Goal: Navigation & Orientation: Find specific page/section

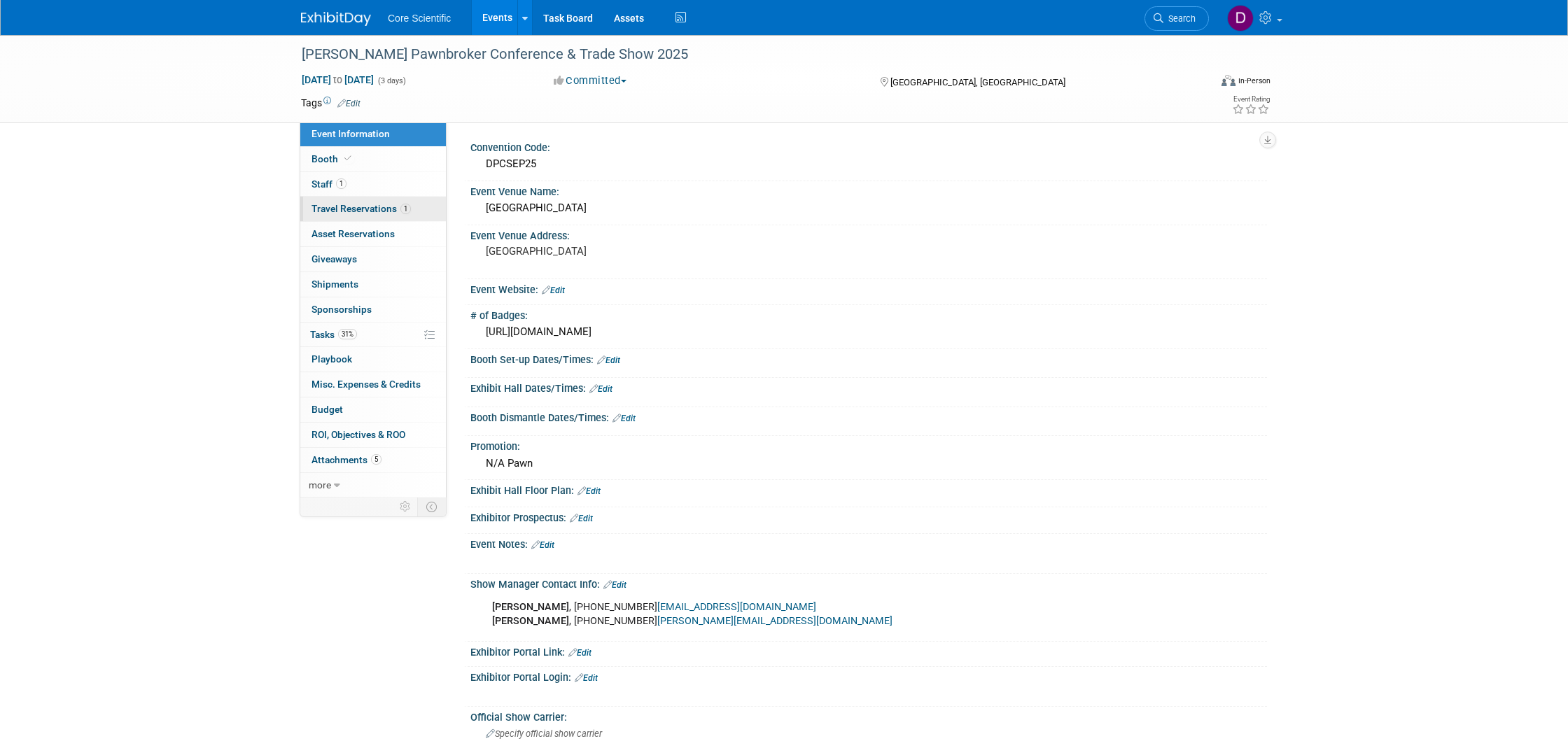
click at [361, 205] on span "Travel Reservations 1" at bounding box center [361, 208] width 99 height 11
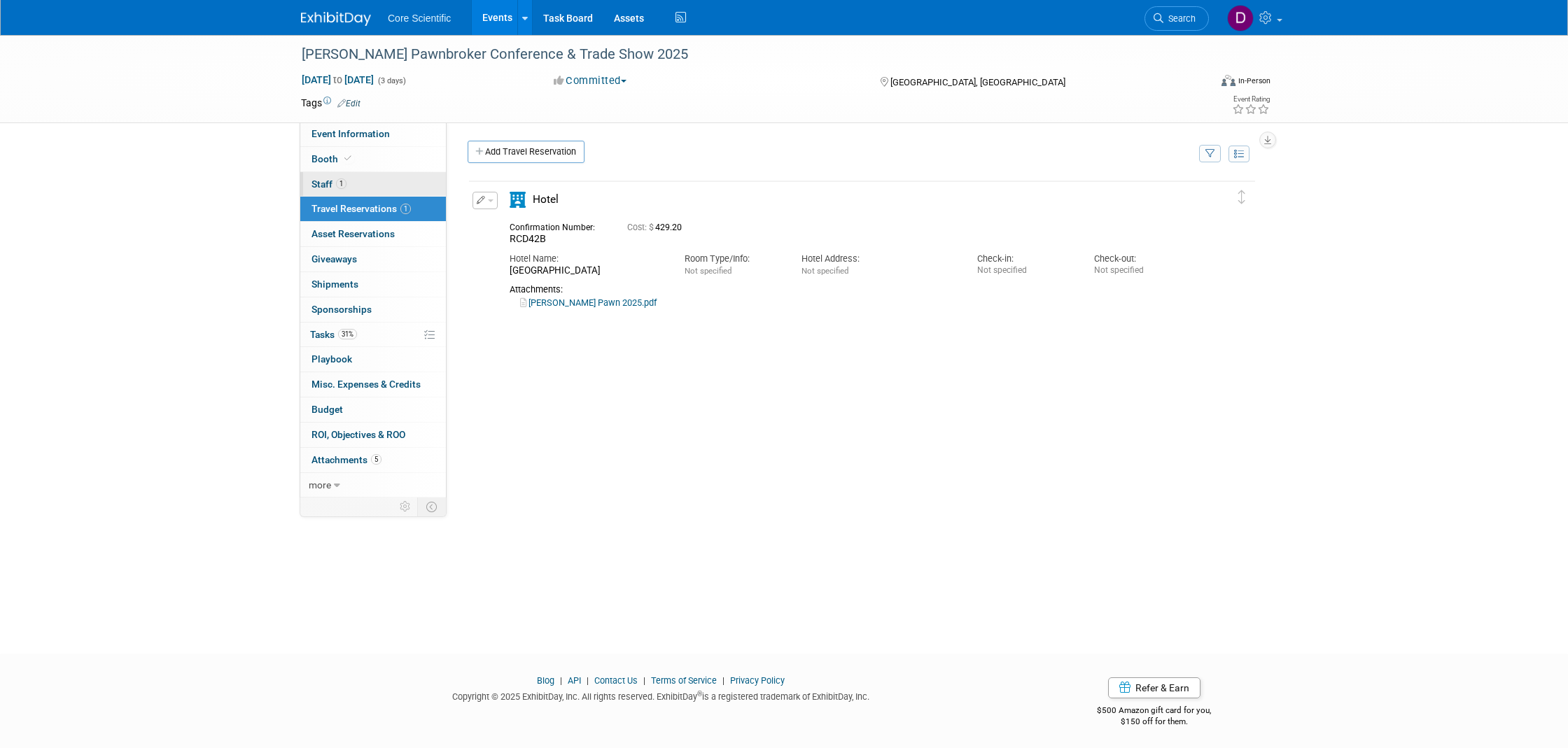
click at [372, 174] on link "1 Staff 1" at bounding box center [373, 184] width 146 height 25
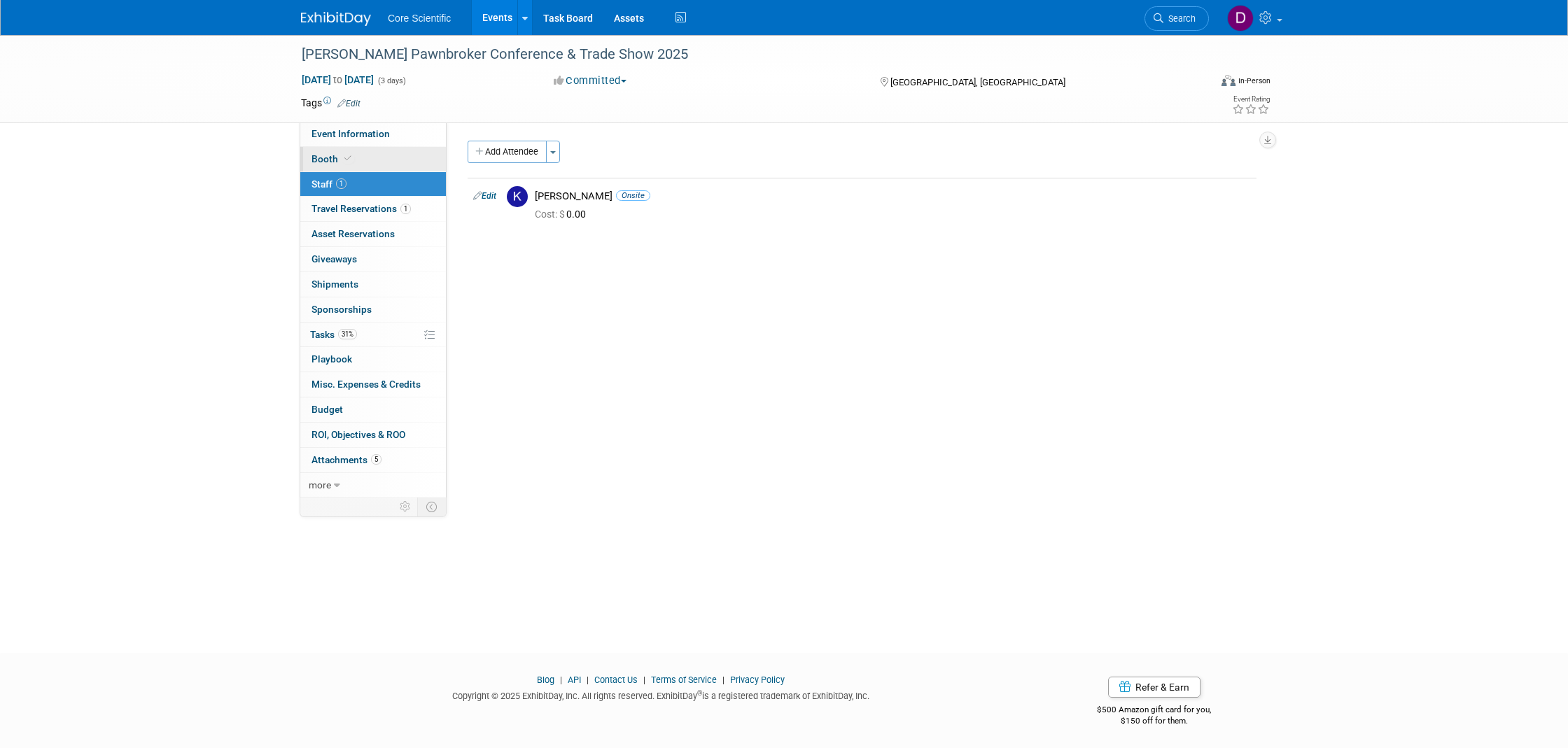
click at [379, 148] on link "Booth" at bounding box center [373, 159] width 146 height 25
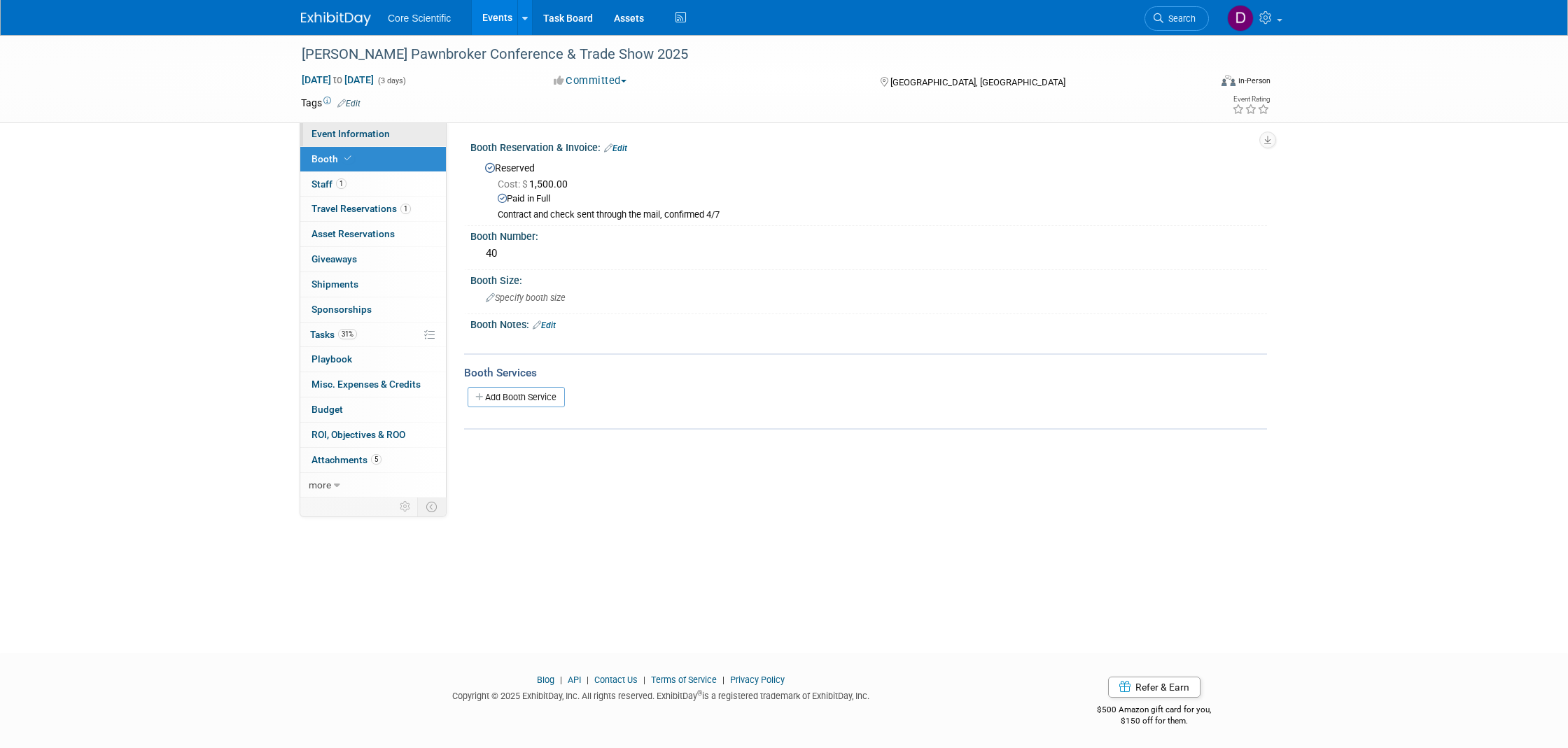
click at [382, 129] on span "Event Information" at bounding box center [351, 134] width 78 height 11
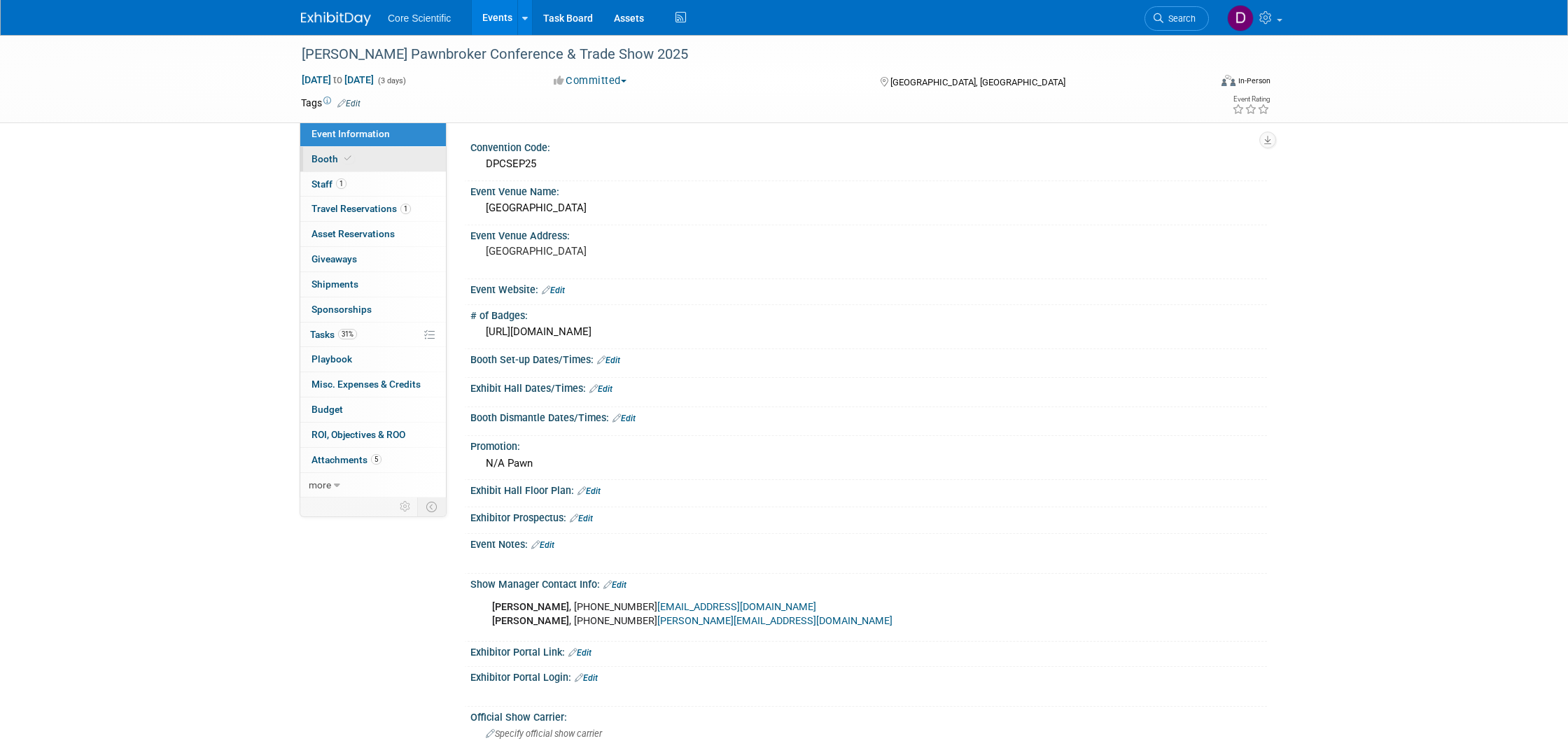
click at [328, 158] on span "Booth" at bounding box center [333, 159] width 43 height 11
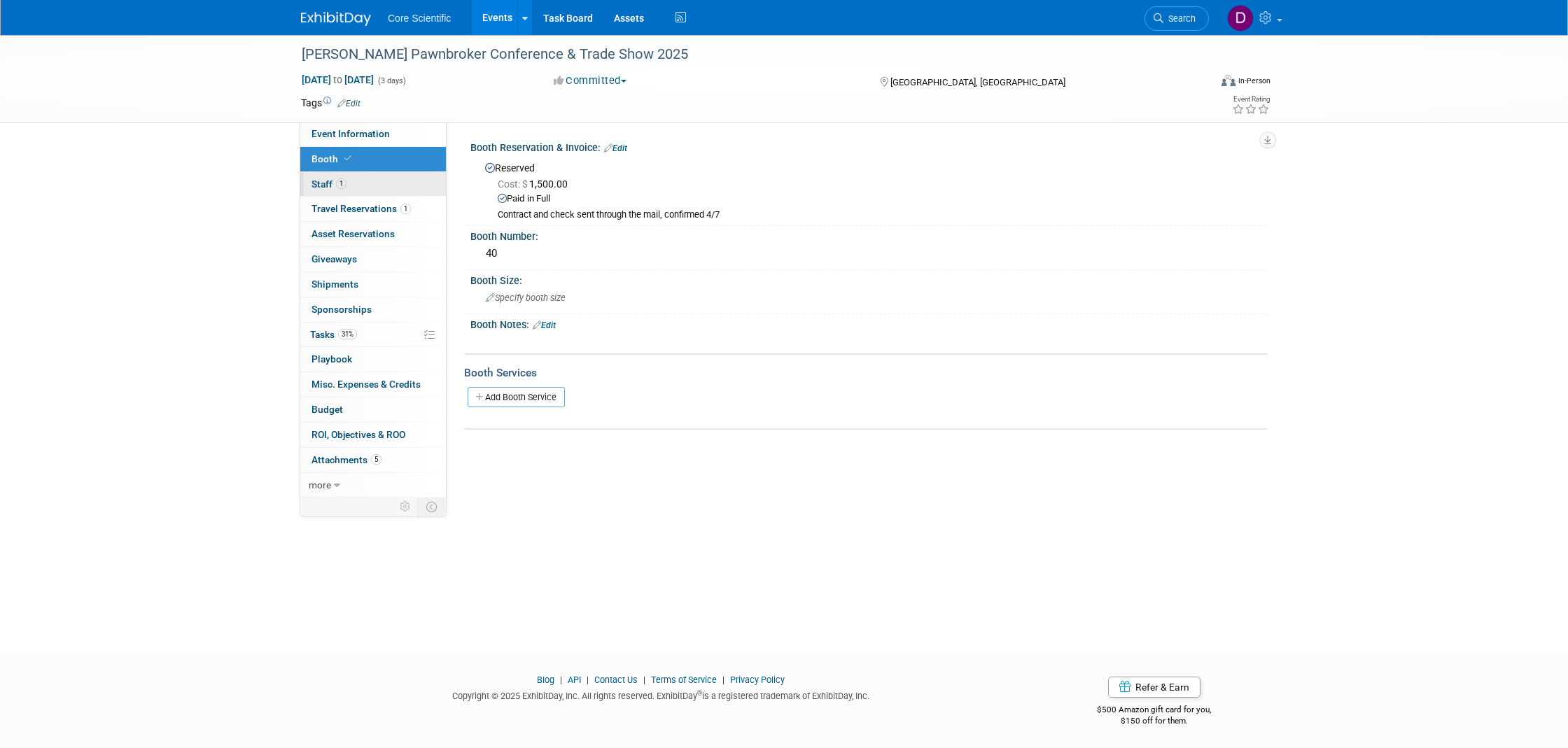
click at [336, 184] on span "1" at bounding box center [341, 184] width 11 height 11
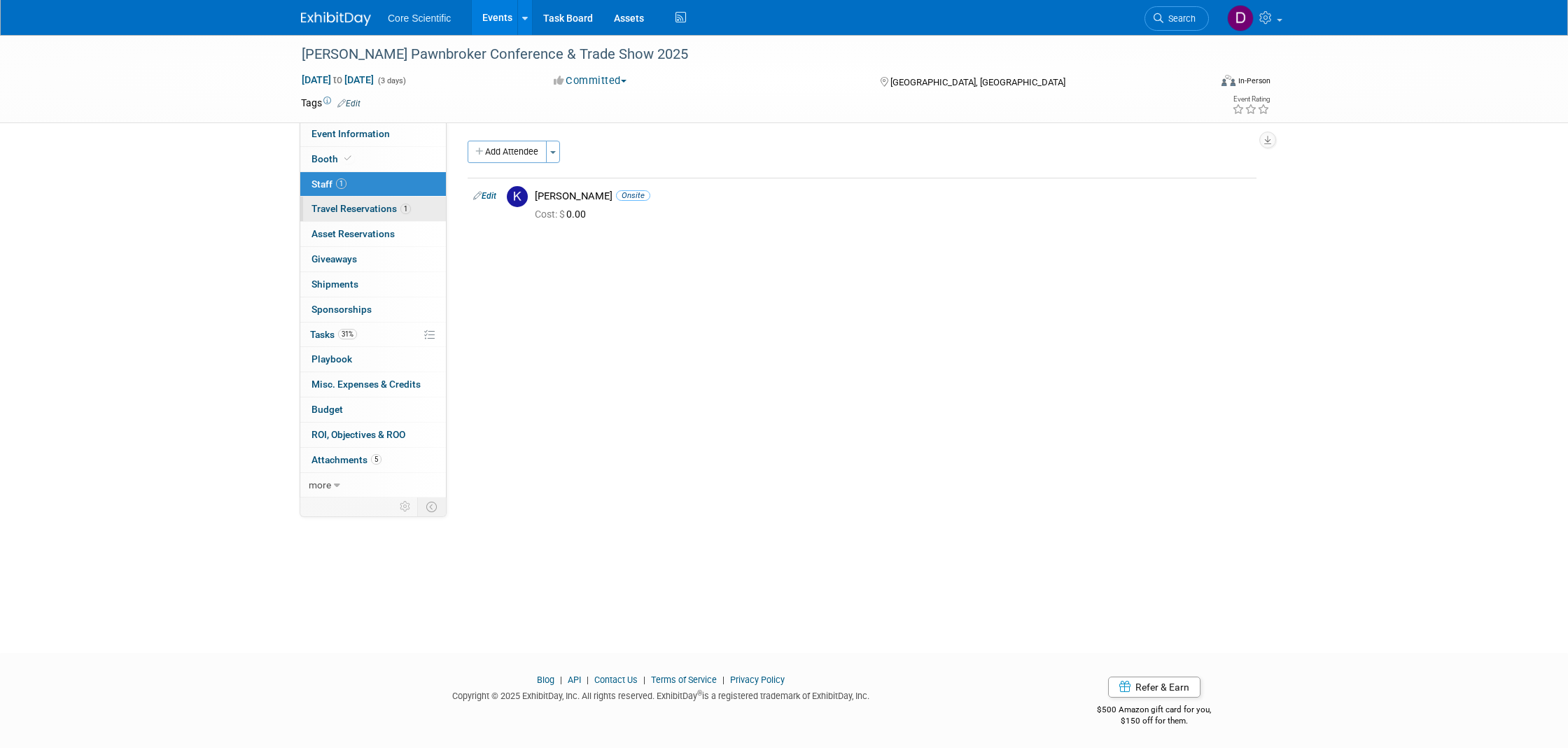
click at [361, 208] on span "Travel Reservations 1" at bounding box center [361, 208] width 99 height 11
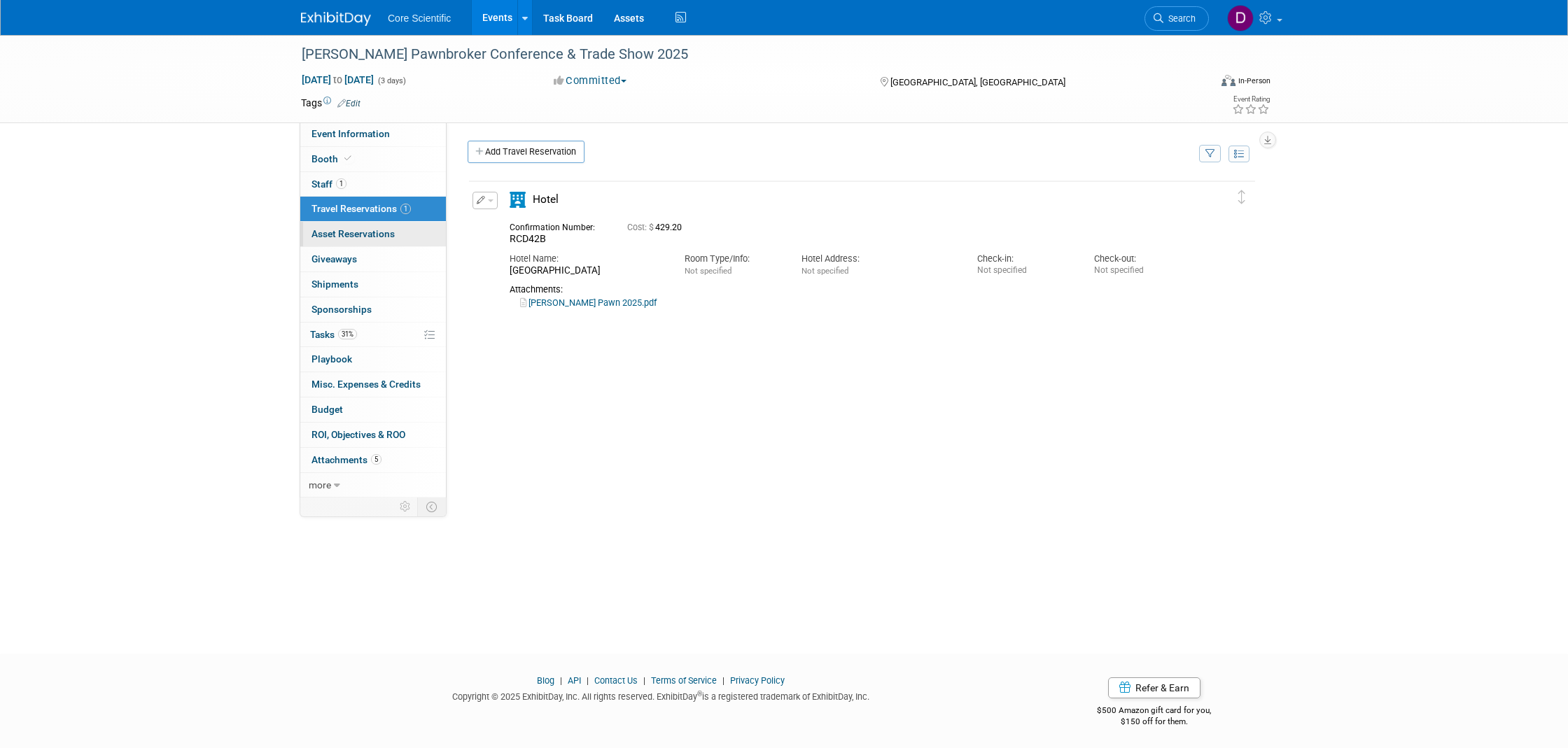
click at [363, 236] on span "Asset Reservations 0" at bounding box center [353, 234] width 83 height 11
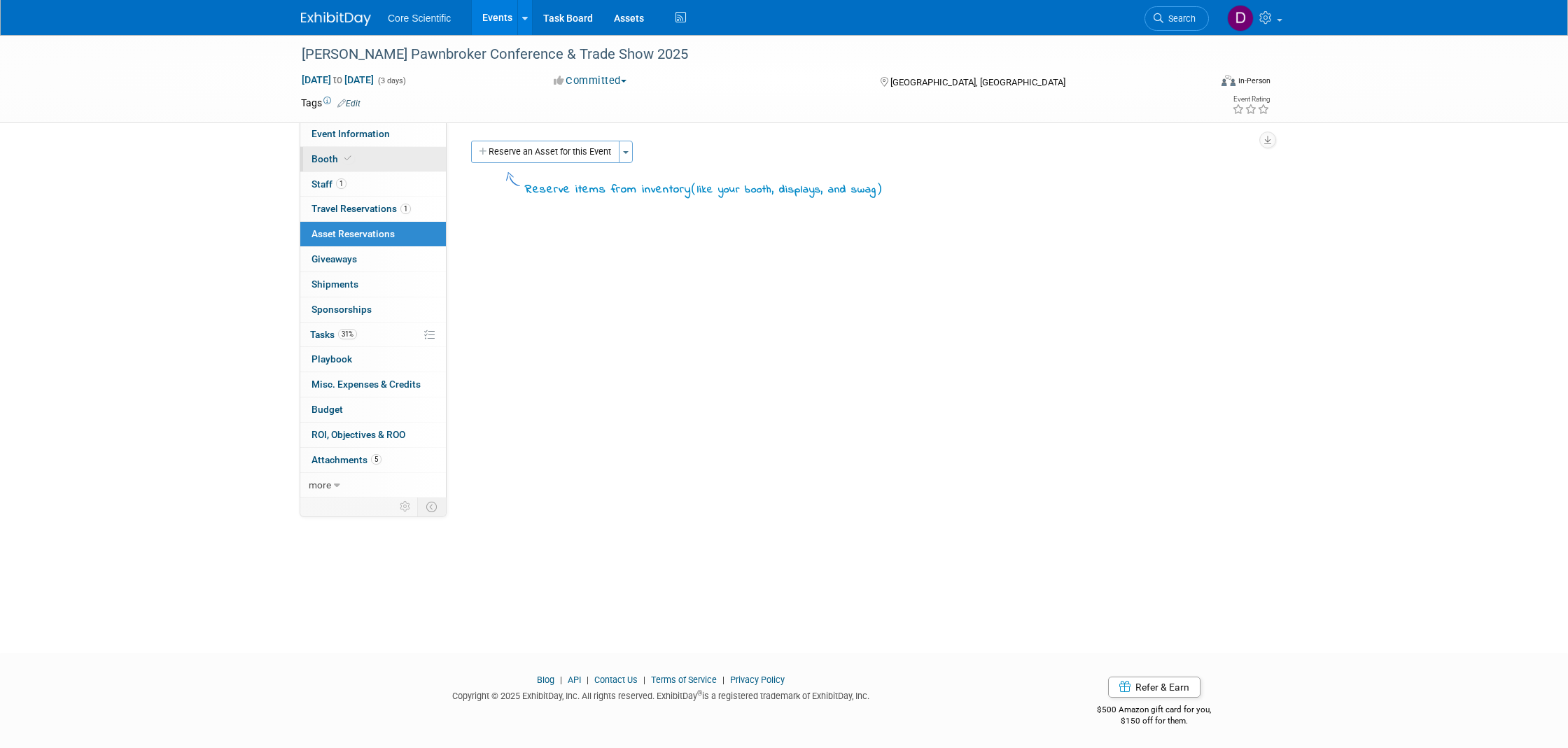
click at [372, 150] on link "Booth" at bounding box center [373, 159] width 146 height 25
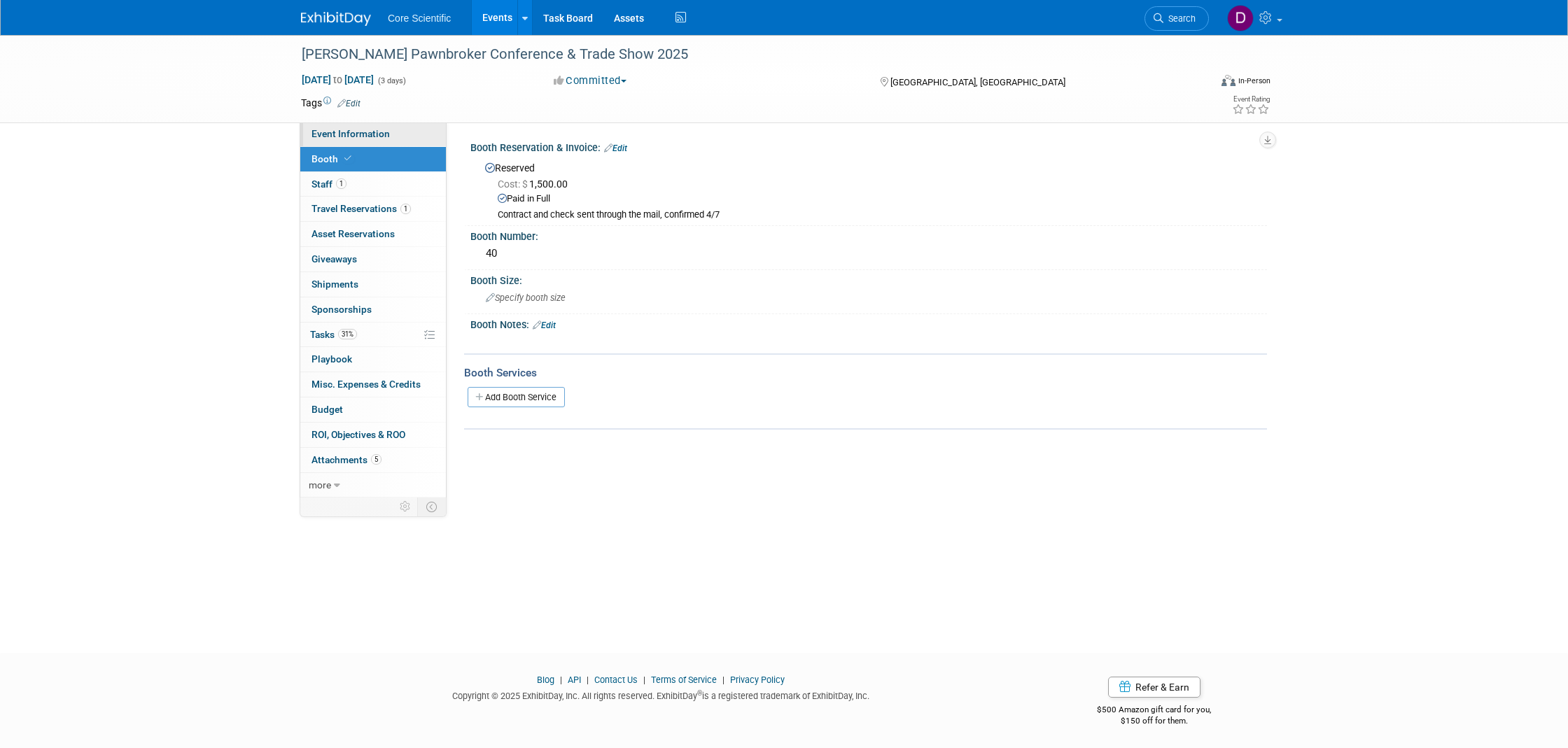
click at [370, 129] on span "Event Information" at bounding box center [351, 134] width 78 height 11
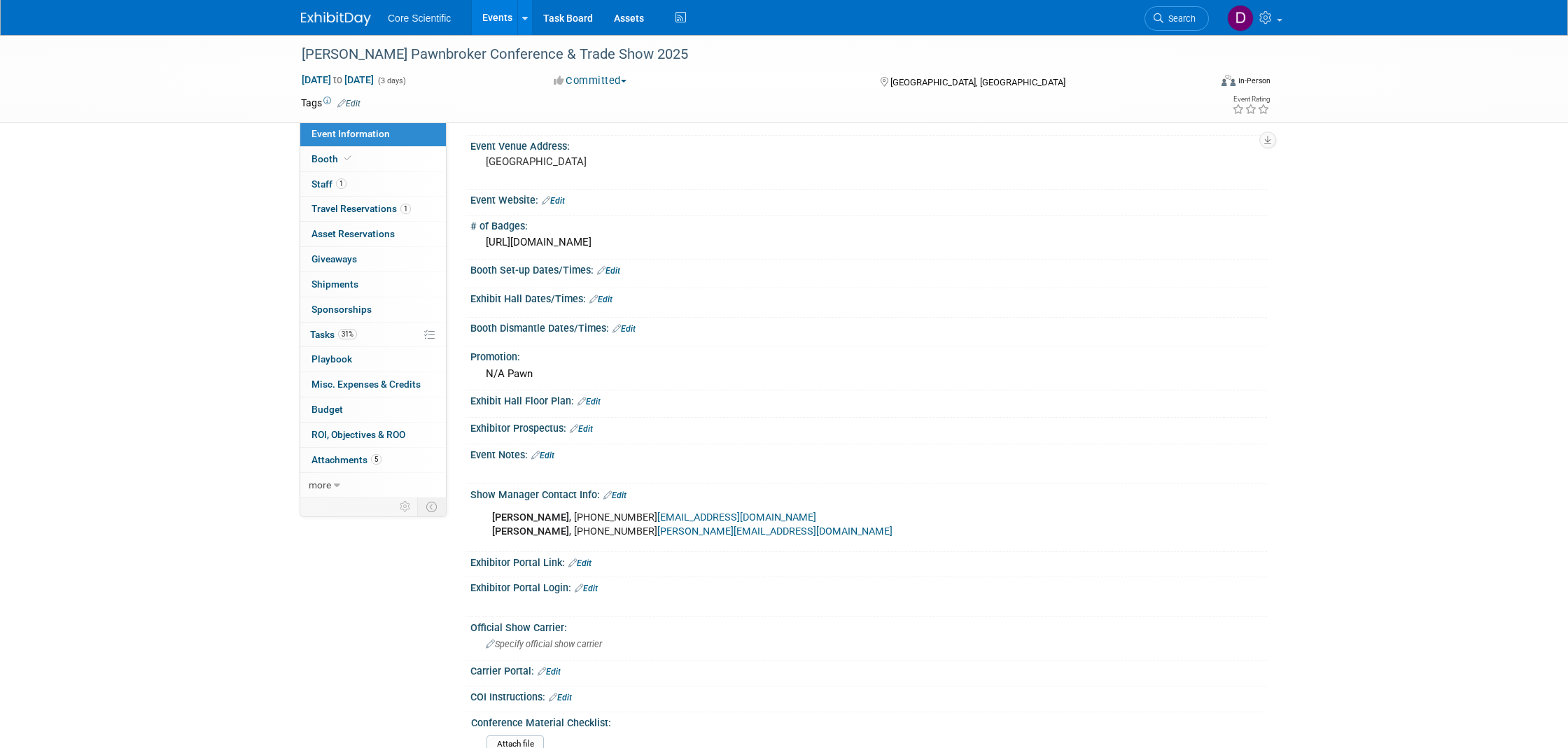
scroll to position [87, 0]
drag, startPoint x: 619, startPoint y: 242, endPoint x: 487, endPoint y: 239, distance: 132.0
click at [487, 239] on div "[URL][DOMAIN_NAME]" at bounding box center [869, 244] width 776 height 22
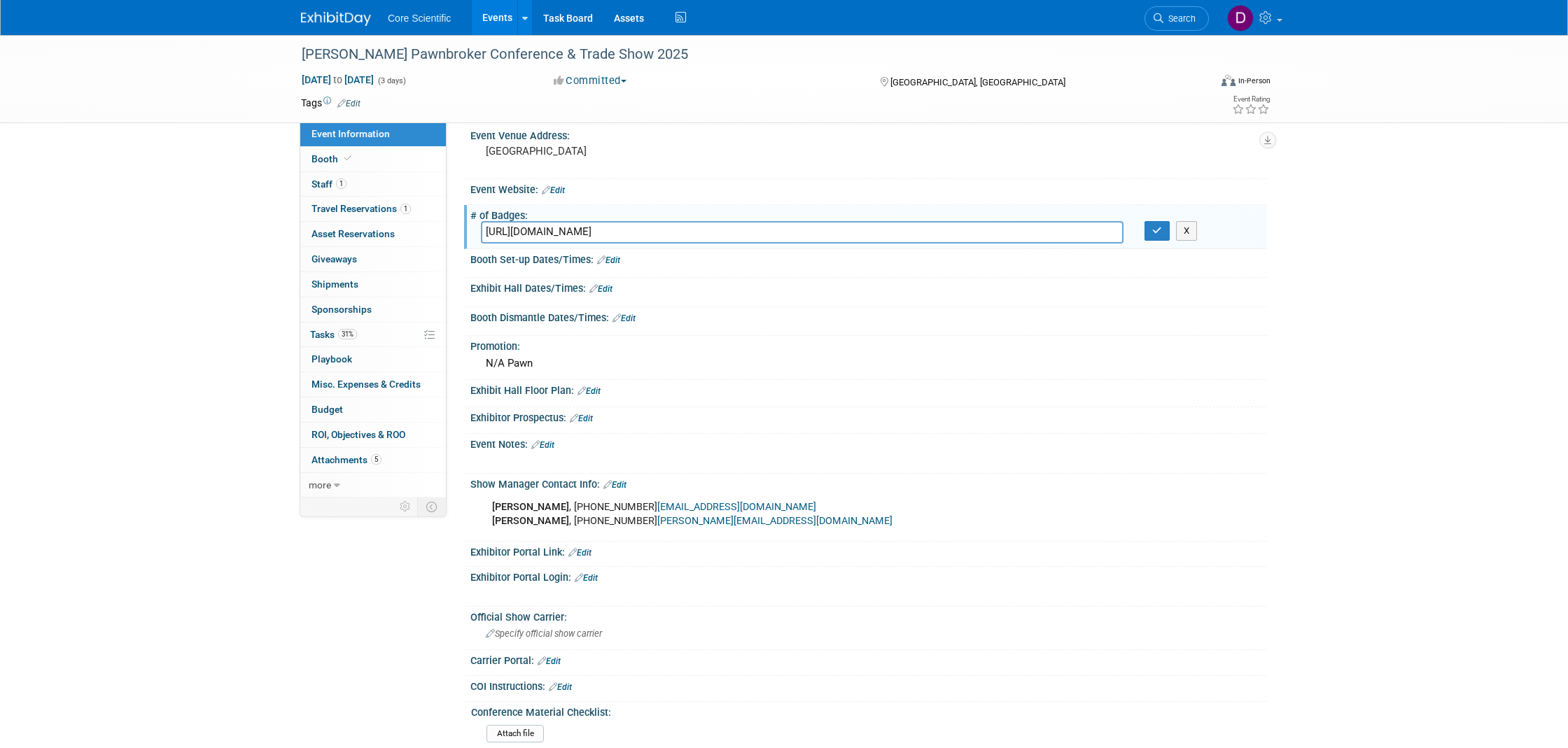
scroll to position [103, 0]
drag, startPoint x: 615, startPoint y: 229, endPoint x: 482, endPoint y: 224, distance: 133.1
click at [482, 224] on input "[URL][DOMAIN_NAME]" at bounding box center [802, 229] width 643 height 22
